Goal: Register for event/course

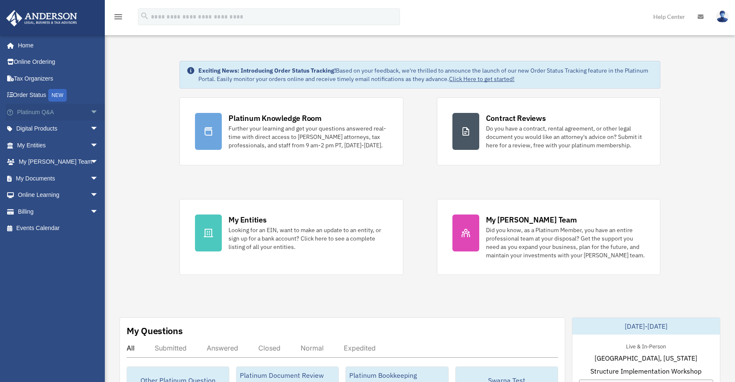
click at [90, 112] on span "arrow_drop_down" at bounding box center [98, 112] width 17 height 17
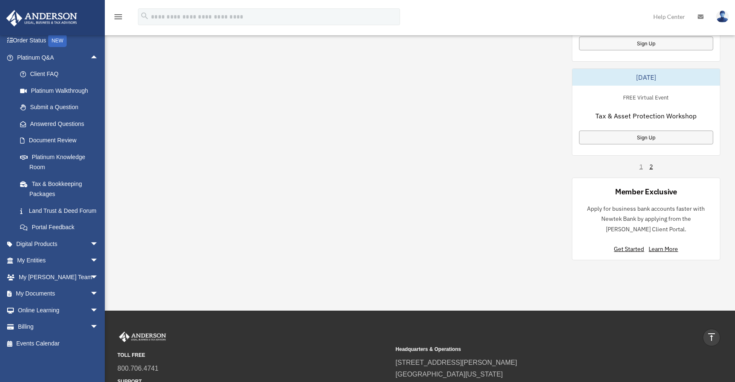
scroll to position [545, 0]
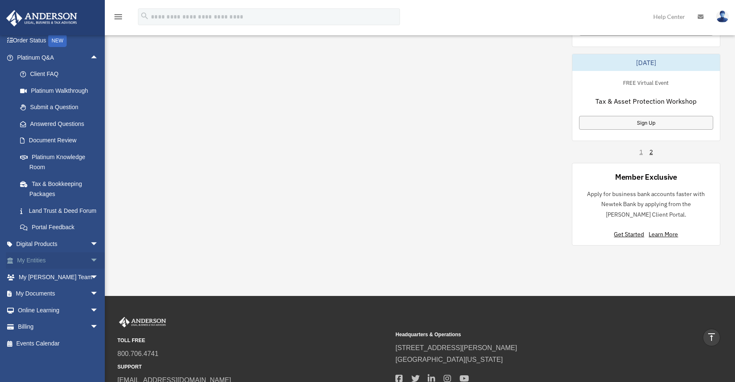
click at [90, 259] on span "arrow_drop_down" at bounding box center [98, 260] width 17 height 17
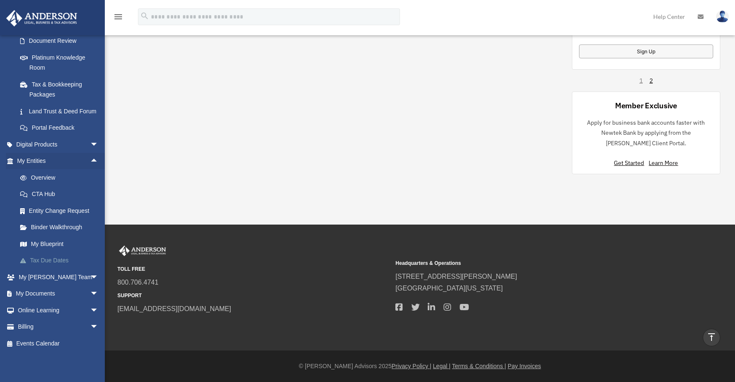
scroll to position [164, 0]
click at [90, 276] on span "arrow_drop_down" at bounding box center [98, 276] width 17 height 17
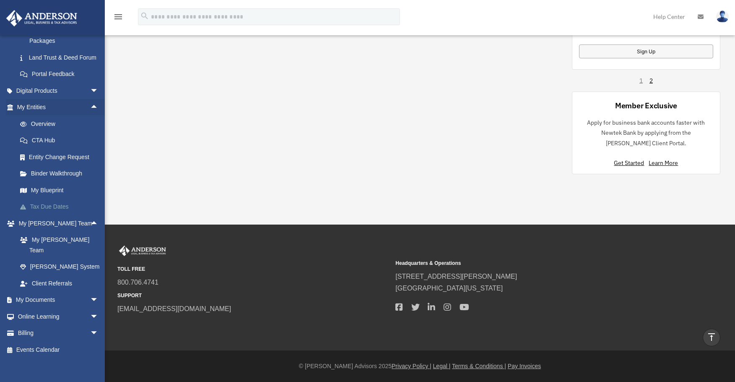
scroll to position [214, 0]
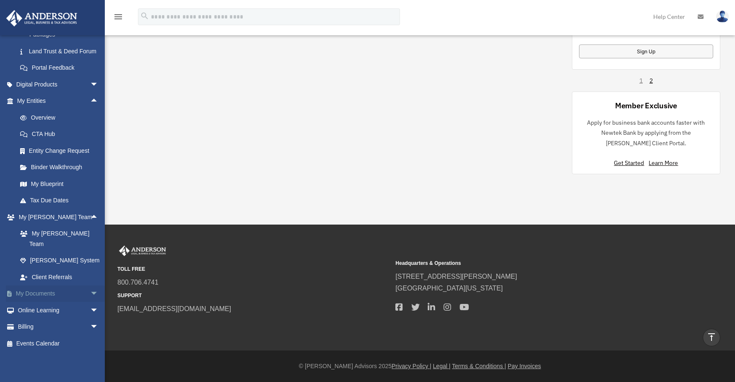
click at [90, 292] on span "arrow_drop_down" at bounding box center [98, 293] width 17 height 17
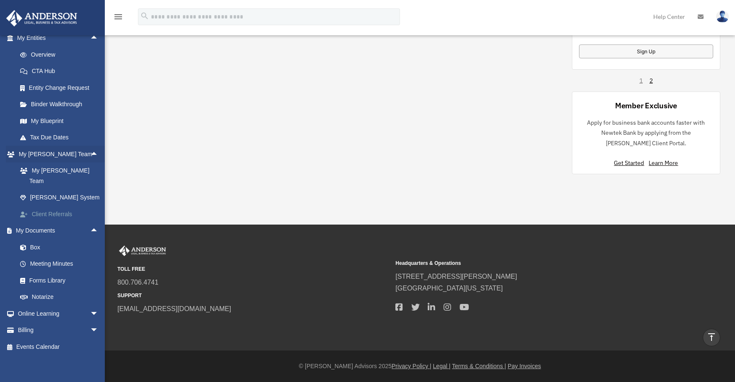
scroll to position [280, 0]
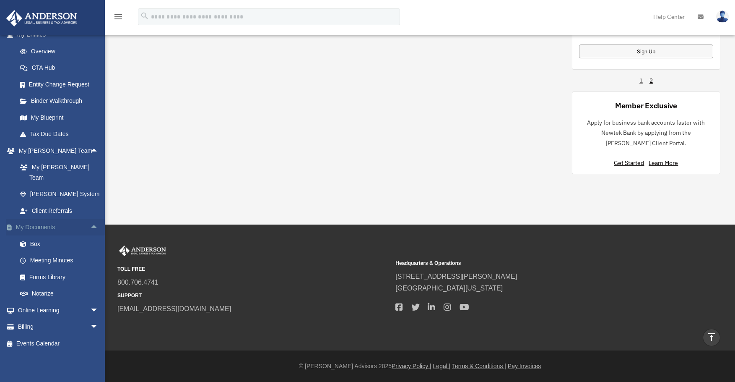
click at [90, 228] on span "arrow_drop_up" at bounding box center [98, 227] width 17 height 17
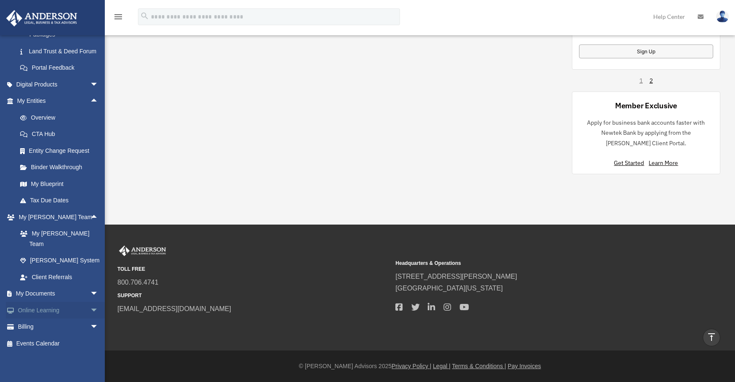
click at [90, 309] on span "arrow_drop_down" at bounding box center [98, 310] width 17 height 17
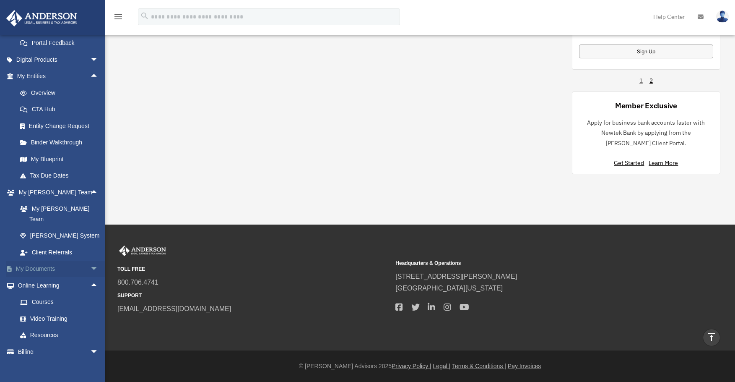
scroll to position [263, 0]
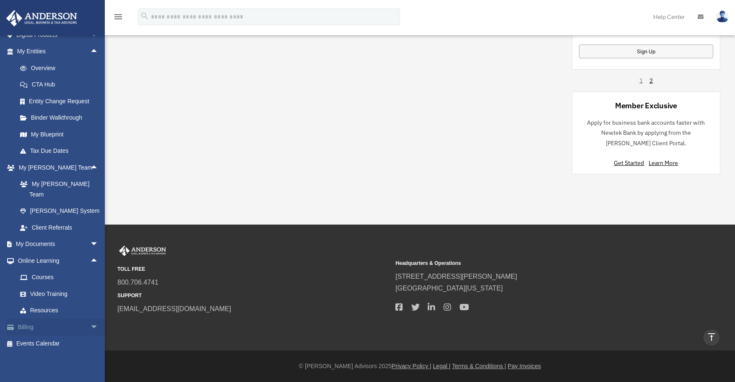
click at [90, 325] on span "arrow_drop_down" at bounding box center [98, 326] width 17 height 17
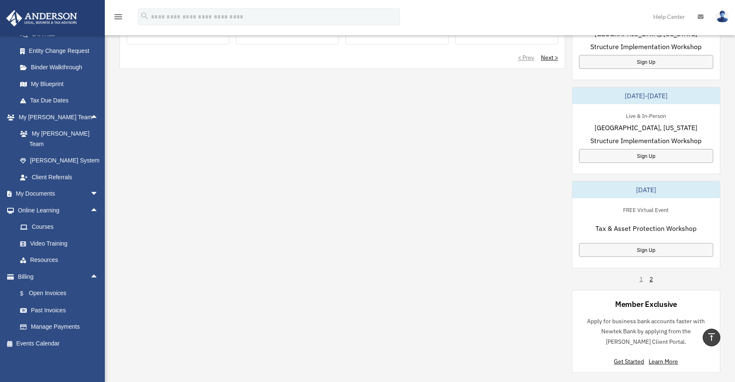
scroll to position [419, 0]
click at [640, 156] on div "Sign Up" at bounding box center [646, 155] width 134 height 14
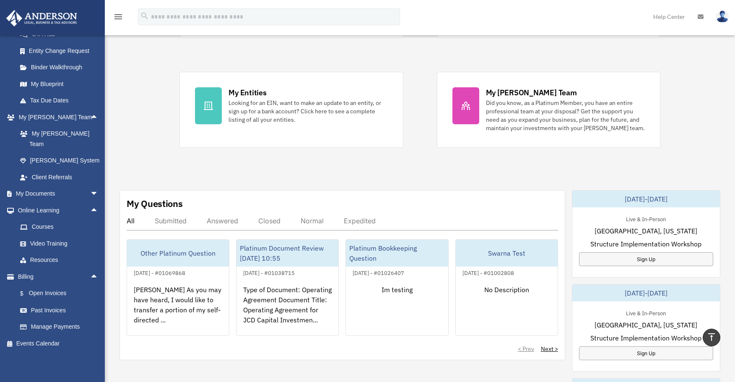
scroll to position [126, 0]
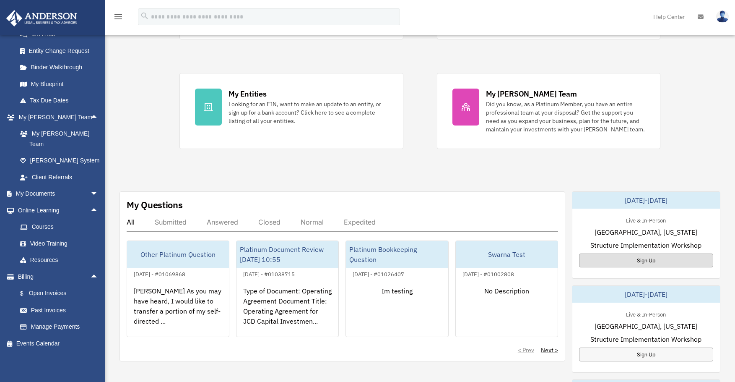
click at [635, 257] on div "Sign Up" at bounding box center [646, 260] width 134 height 14
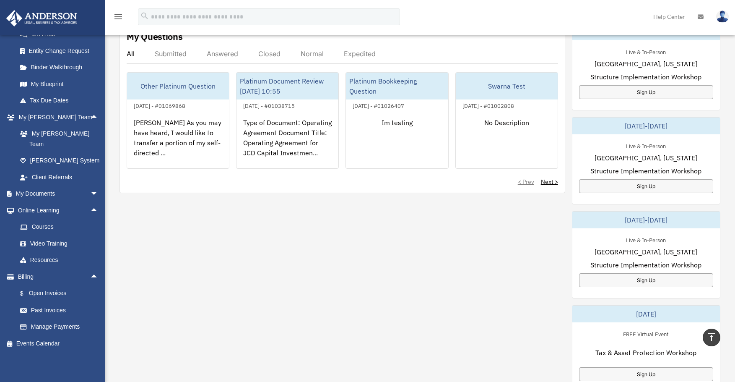
scroll to position [252, 0]
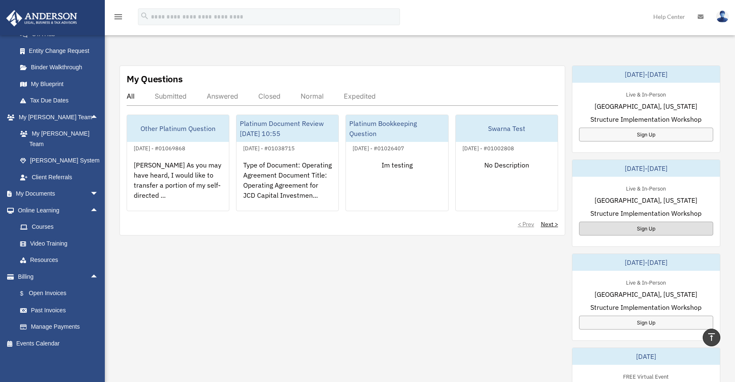
click at [636, 229] on div "Sign Up" at bounding box center [646, 228] width 134 height 14
